Goal: Check status: Check status

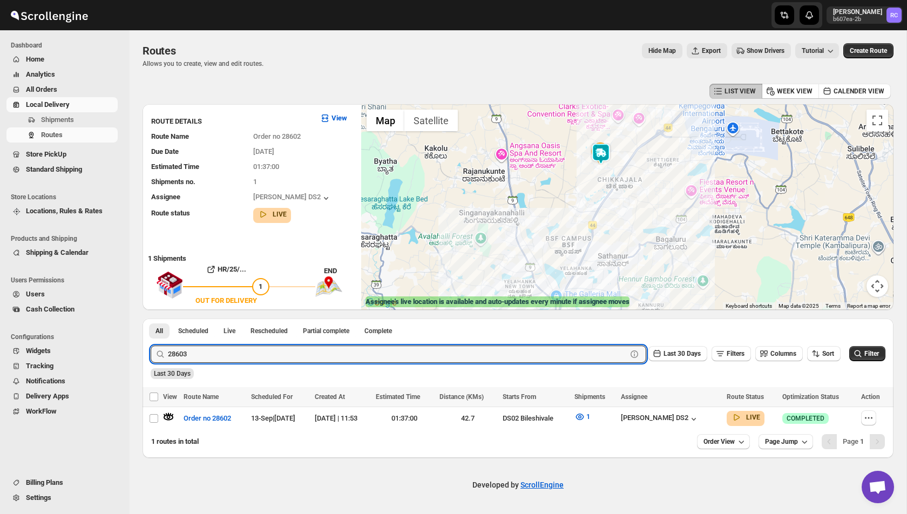
click at [151, 319] on button "Submit" at bounding box center [166, 324] width 31 height 11
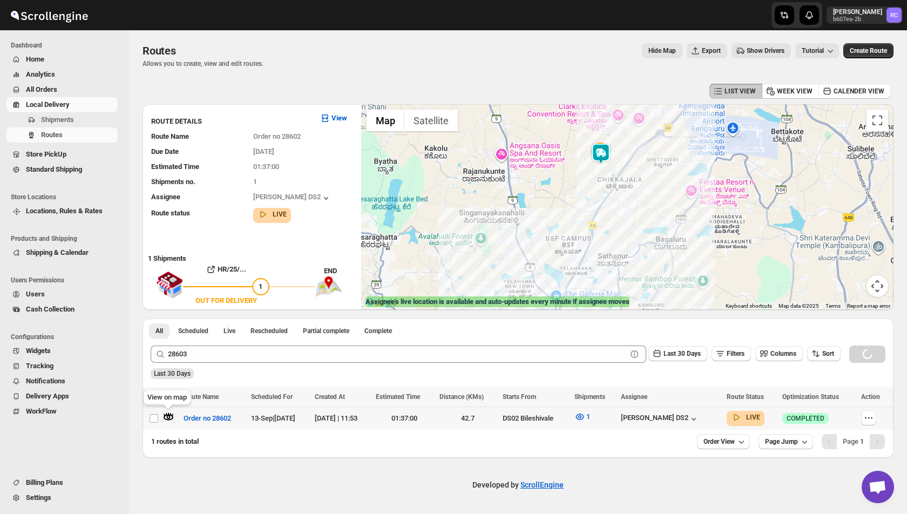
click at [170, 416] on icon "button" at bounding box center [169, 417] width 4 height 4
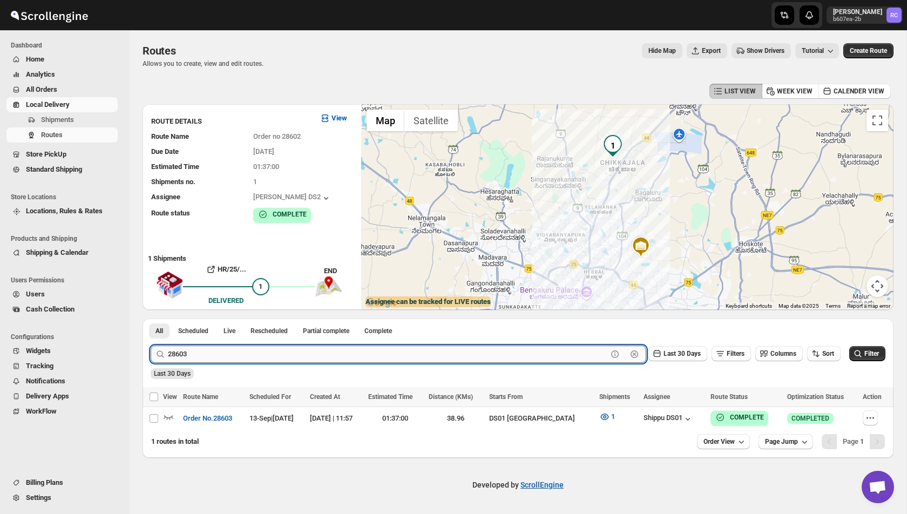
click at [200, 355] on input "28603" at bounding box center [387, 354] width 439 height 17
paste input "46"
type input "28646"
click at [151, 319] on button "Submit" at bounding box center [166, 324] width 31 height 11
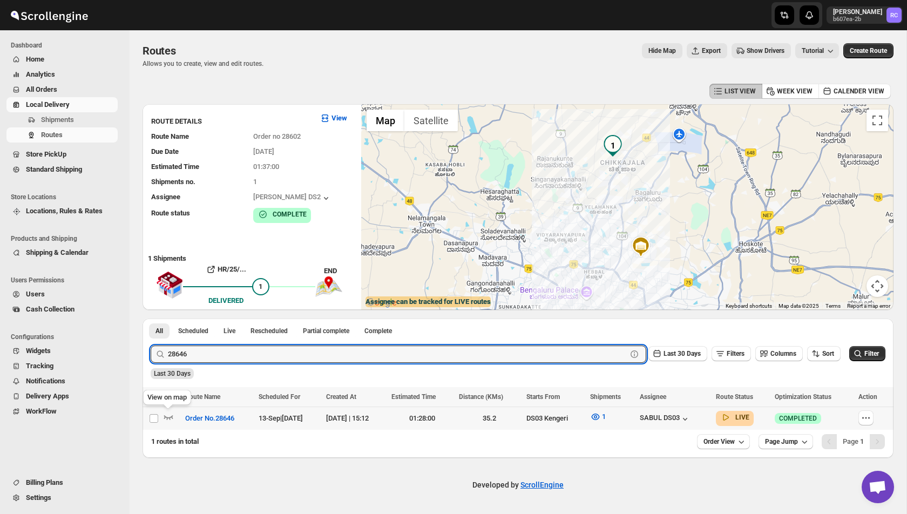
click at [170, 415] on icon "button" at bounding box center [168, 416] width 11 height 11
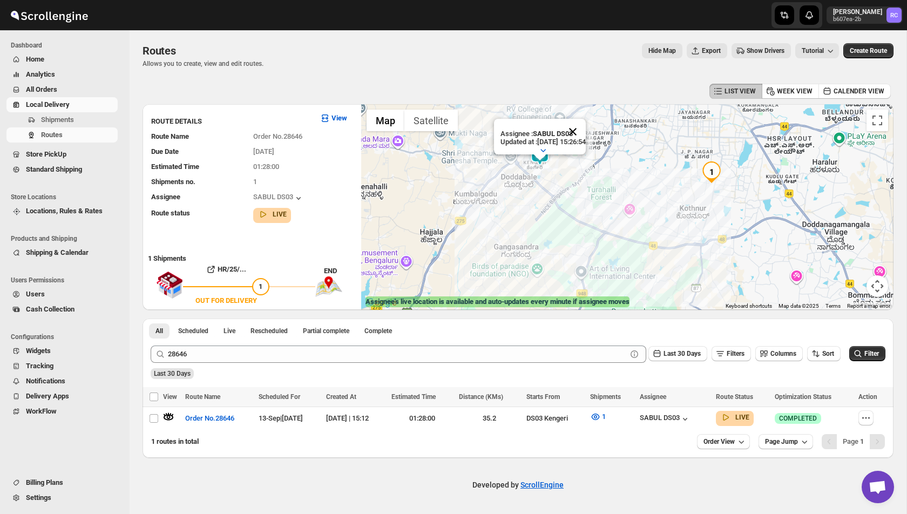
click at [586, 124] on button "Close" at bounding box center [573, 132] width 26 height 26
click at [543, 152] on img at bounding box center [540, 155] width 22 height 22
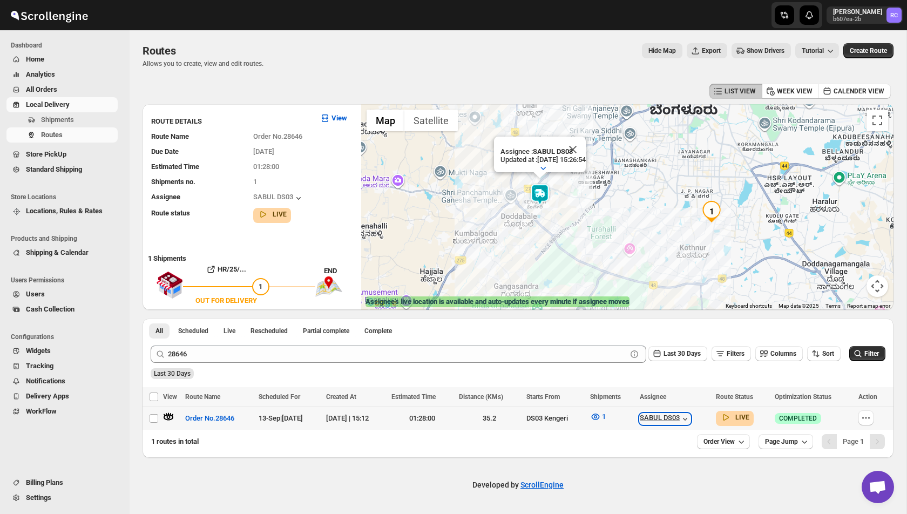
click at [690, 416] on div "SABUL DS03" at bounding box center [665, 419] width 51 height 11
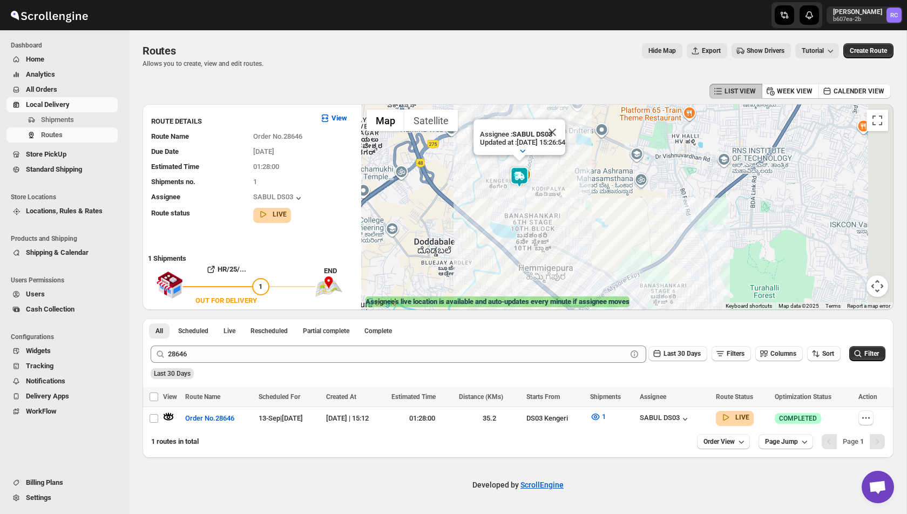
drag, startPoint x: 556, startPoint y: 254, endPoint x: 486, endPoint y: 178, distance: 103.2
click at [486, 178] on div "Assignee : SABUL DS03 Updated at : [DATE] 15:26:54 Duty mode Enabled Battery pe…" at bounding box center [627, 207] width 532 height 206
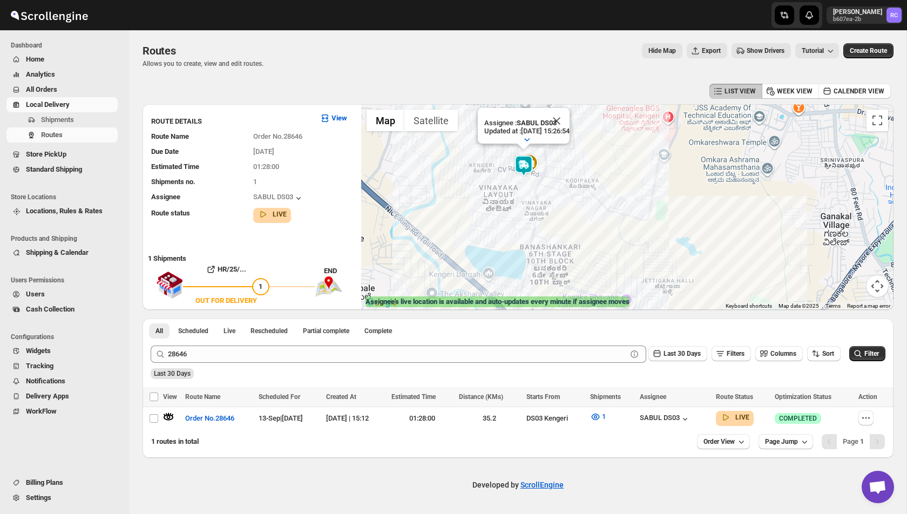
drag, startPoint x: 492, startPoint y: 163, endPoint x: 492, endPoint y: 232, distance: 69.1
click at [492, 232] on div "Assignee : SABUL DS03 Updated at : [DATE] 15:26:54 Duty mode Enabled Battery pe…" at bounding box center [627, 207] width 532 height 206
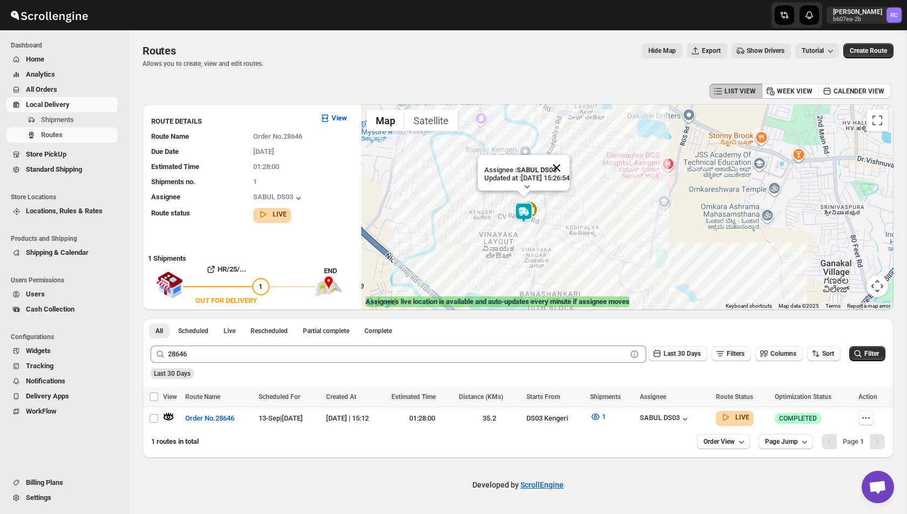
click at [569, 167] on button "Close" at bounding box center [557, 168] width 26 height 26
click at [523, 212] on img at bounding box center [524, 213] width 22 height 22
click at [568, 165] on button "Close" at bounding box center [557, 168] width 26 height 26
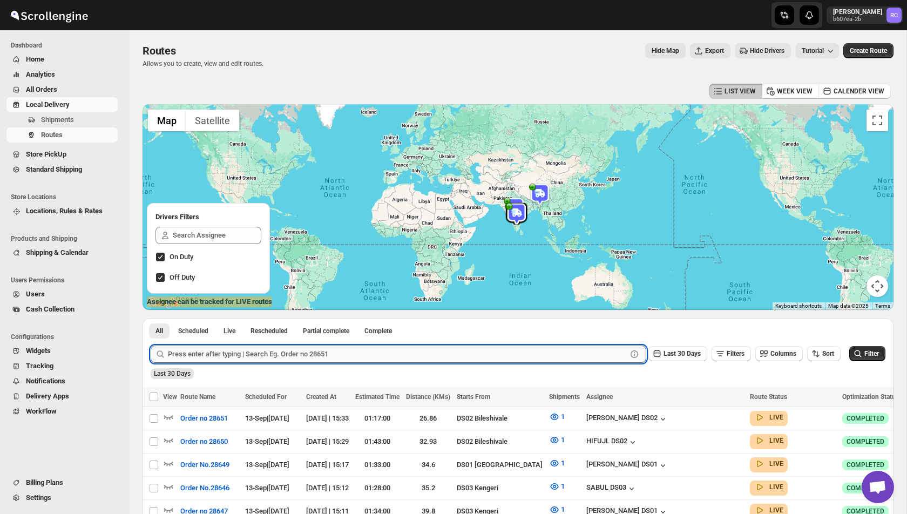
click at [260, 357] on input "text" at bounding box center [397, 354] width 459 height 17
click at [151, 319] on button "Submit" at bounding box center [166, 324] width 31 height 11
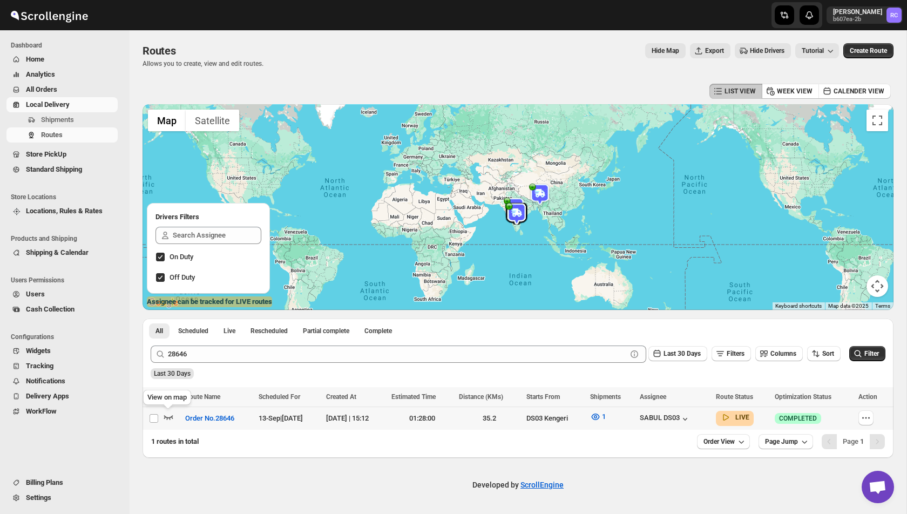
click at [169, 419] on icon "button" at bounding box center [168, 416] width 11 height 11
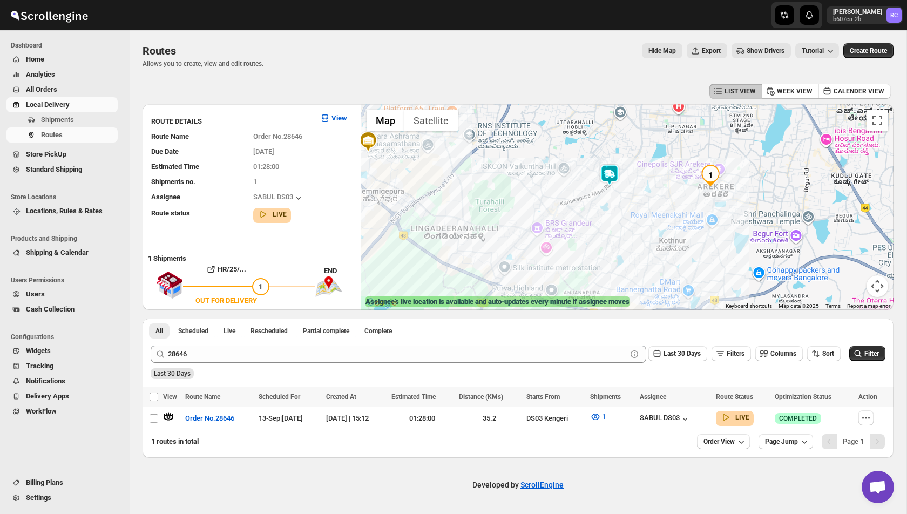
drag, startPoint x: 692, startPoint y: 190, endPoint x: 673, endPoint y: 209, distance: 26.7
click at [674, 209] on div at bounding box center [627, 207] width 532 height 206
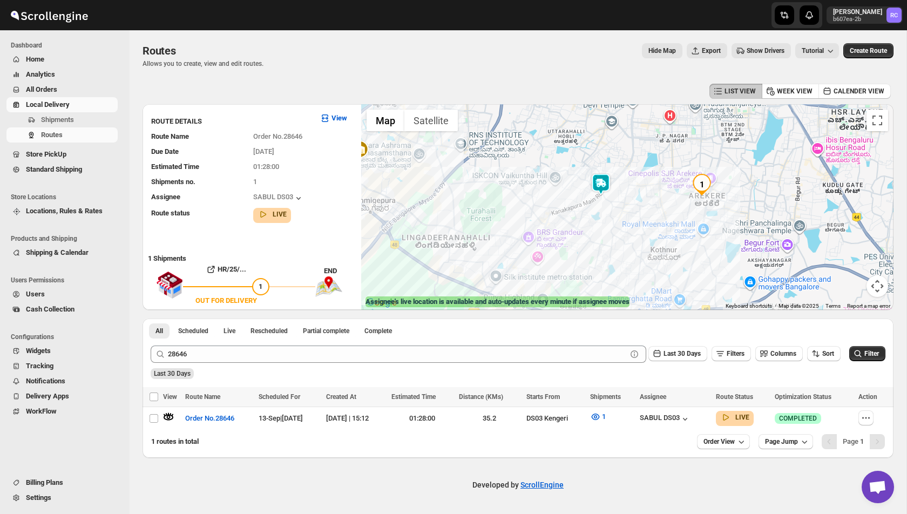
click at [601, 188] on img at bounding box center [601, 184] width 22 height 22
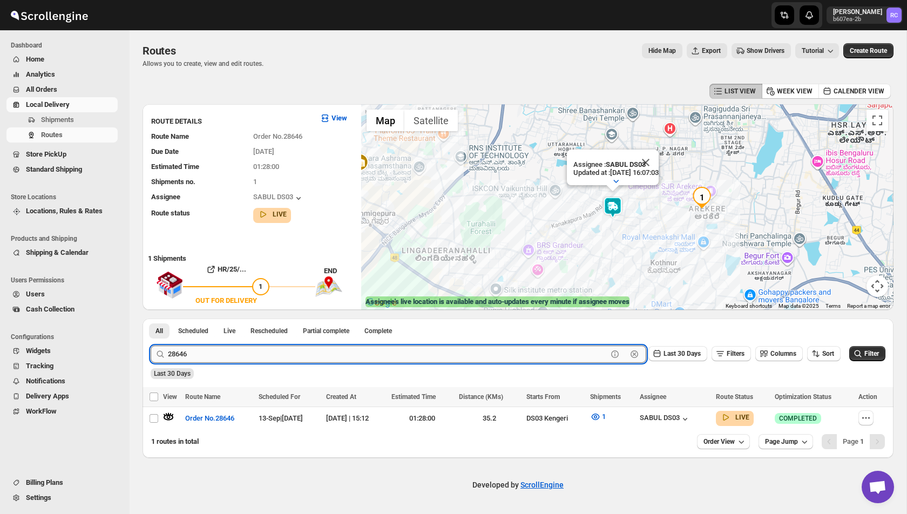
click at [195, 355] on input "28646" at bounding box center [387, 354] width 439 height 17
paste input "03"
type input "28603"
click at [151, 319] on button "Submit" at bounding box center [166, 324] width 31 height 11
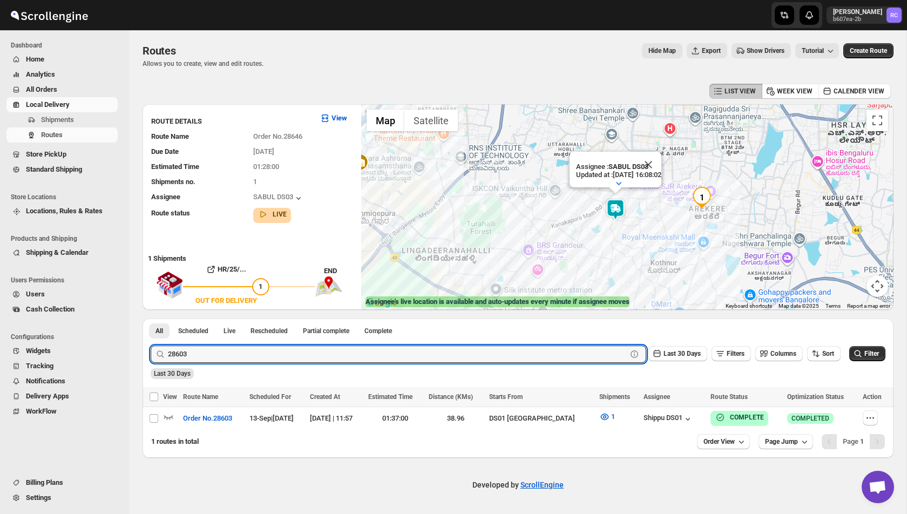
click at [44, 67] on button "Analytics" at bounding box center [61, 74] width 111 height 15
